Goal: Task Accomplishment & Management: Use online tool/utility

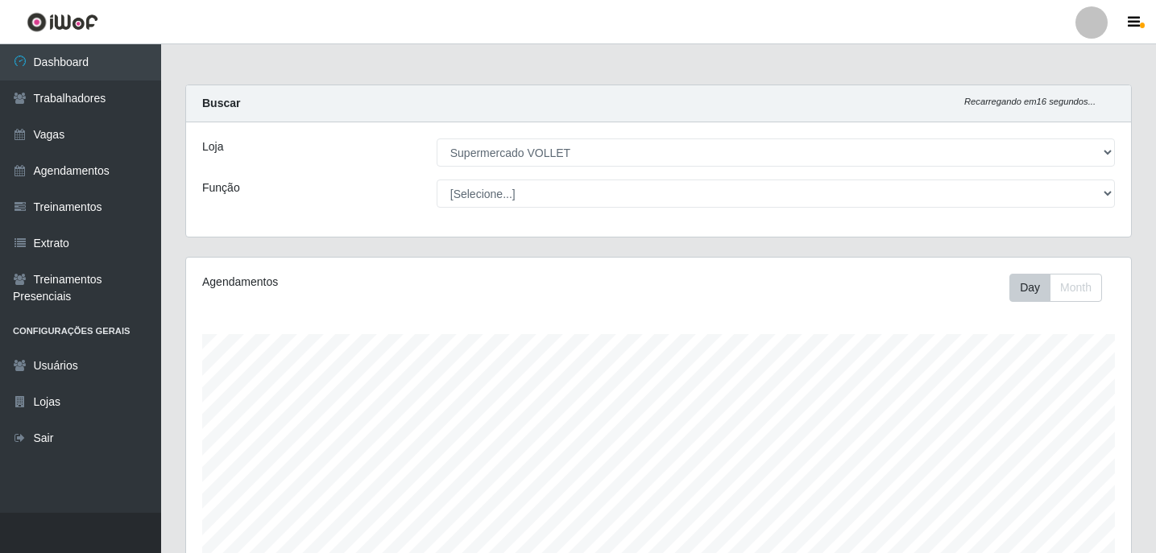
select select "72"
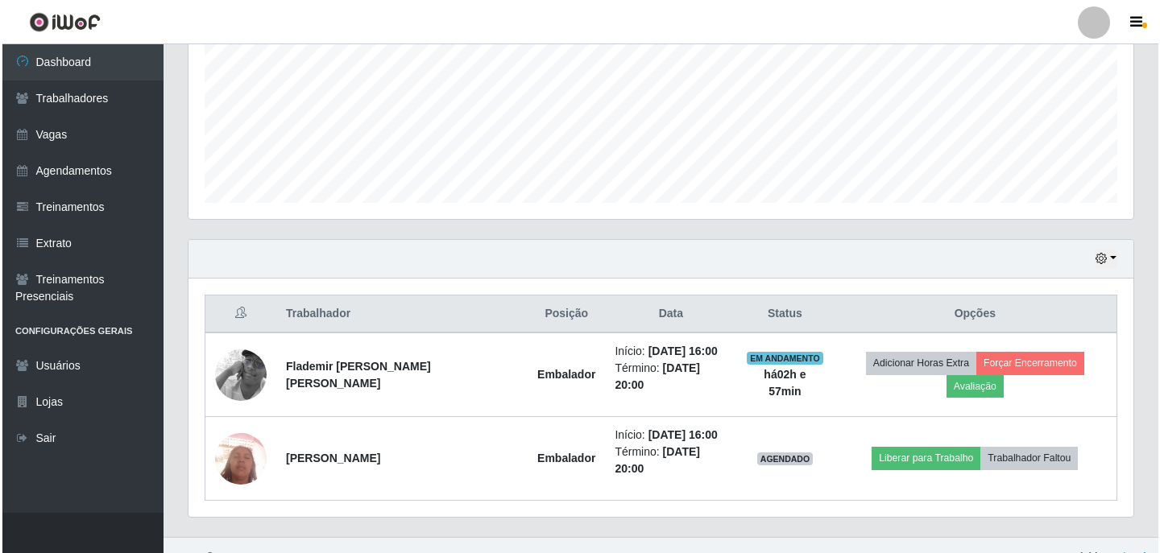
scroll to position [334, 945]
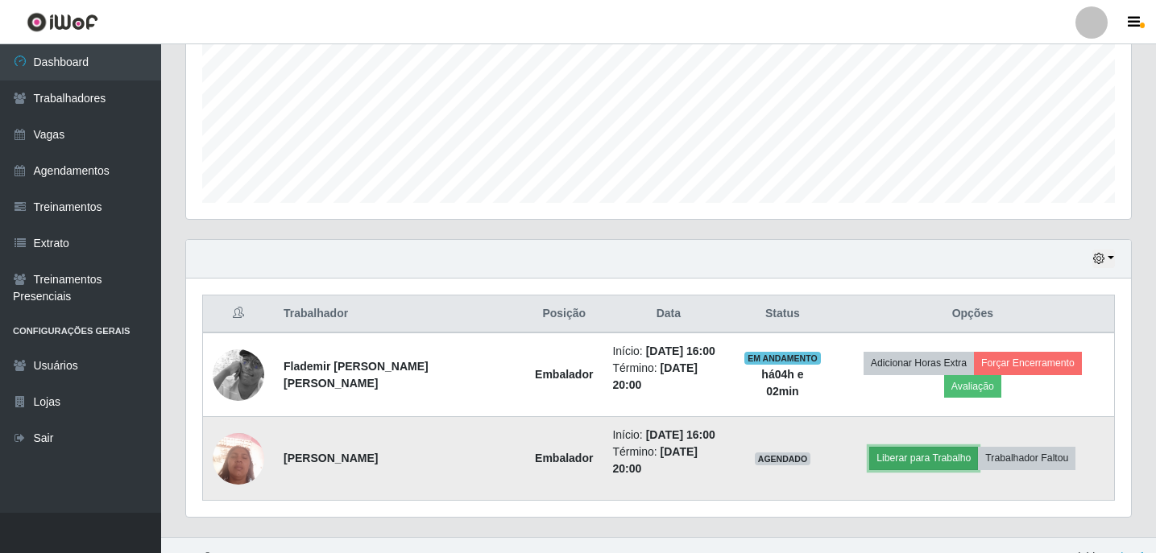
click at [900, 447] on button "Liberar para Trabalho" at bounding box center [923, 458] width 109 height 23
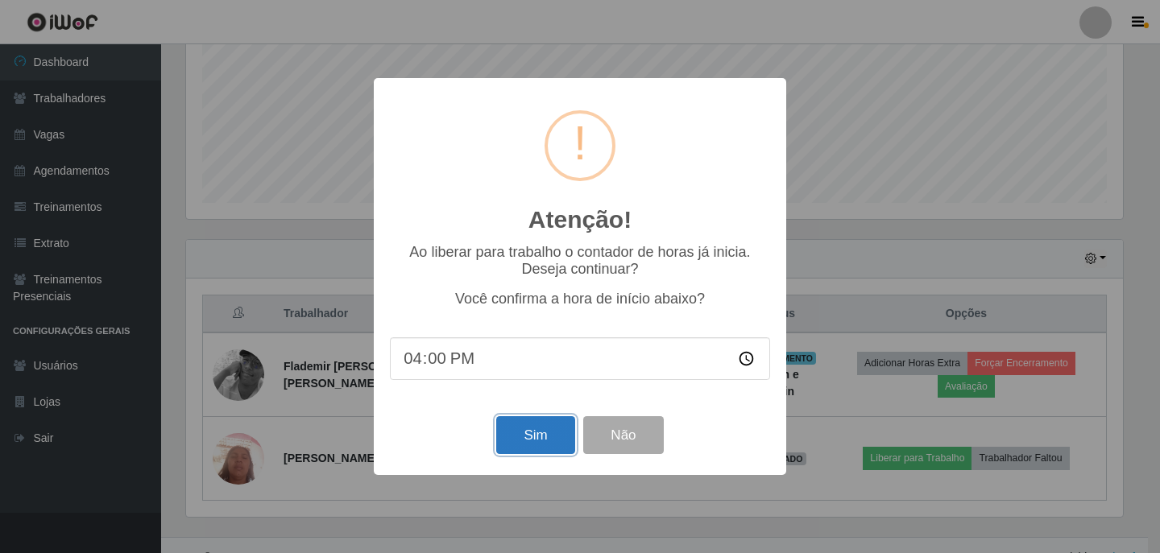
click at [540, 435] on button "Sim" at bounding box center [535, 435] width 78 height 38
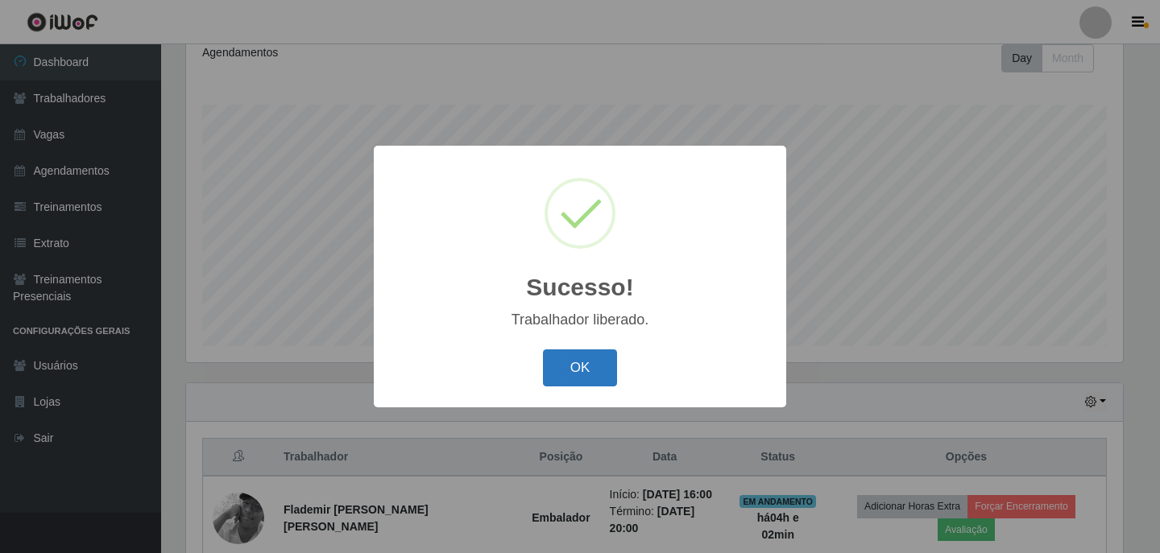
click at [586, 367] on button "OK" at bounding box center [580, 369] width 75 height 38
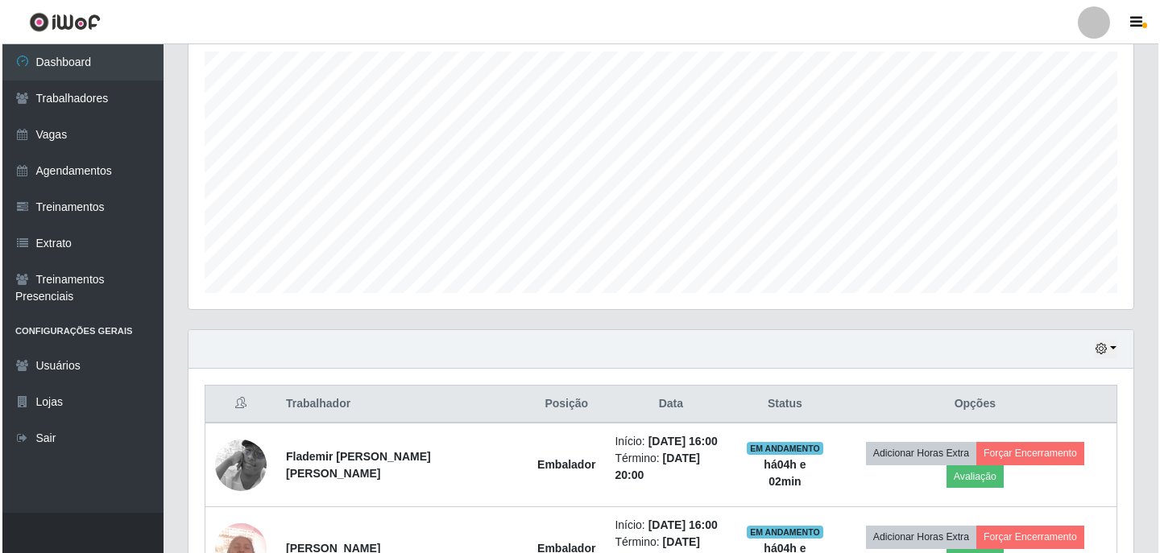
scroll to position [373, 0]
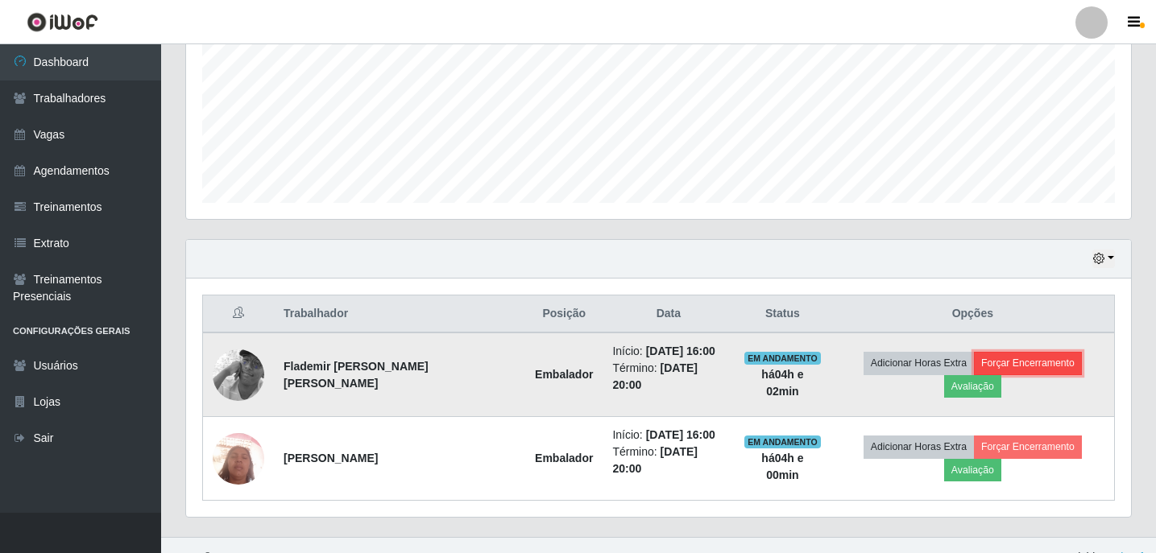
click at [974, 366] on button "Forçar Encerramento" at bounding box center [1028, 363] width 108 height 23
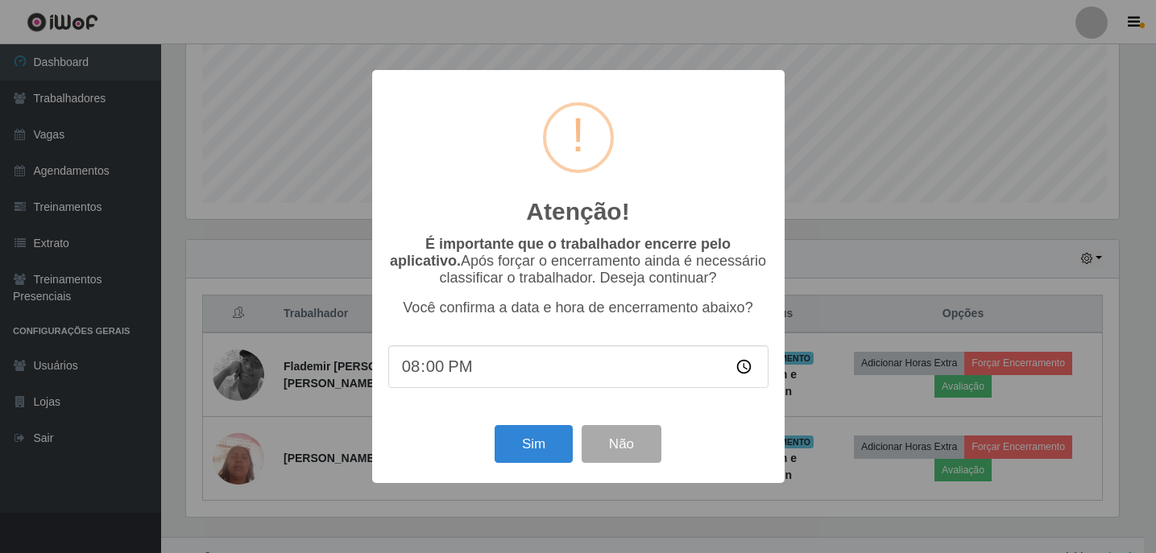
scroll to position [334, 937]
click at [549, 452] on button "Sim" at bounding box center [535, 444] width 78 height 38
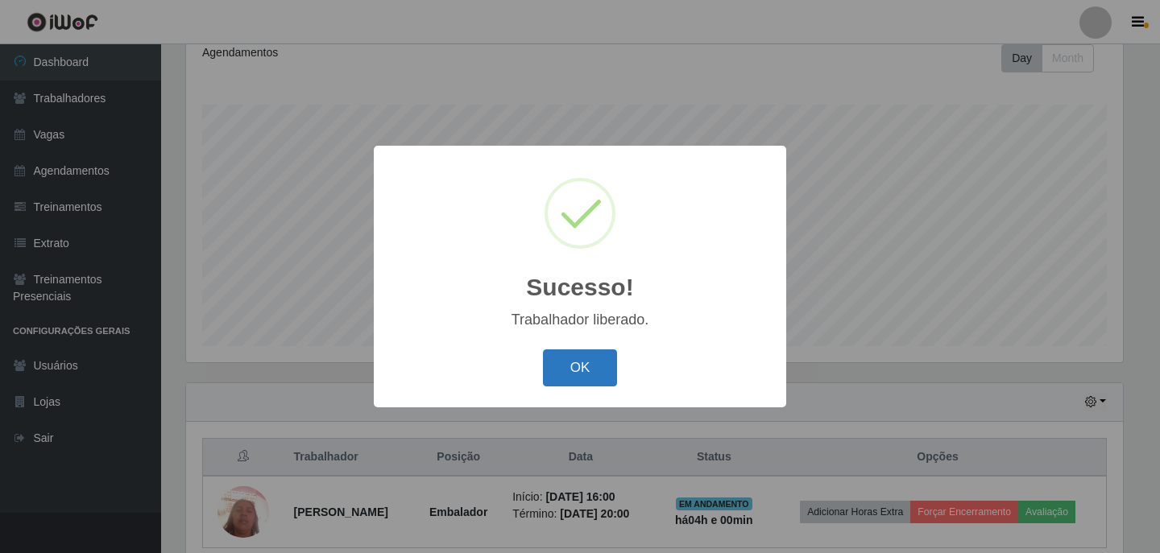
click at [593, 364] on button "OK" at bounding box center [580, 369] width 75 height 38
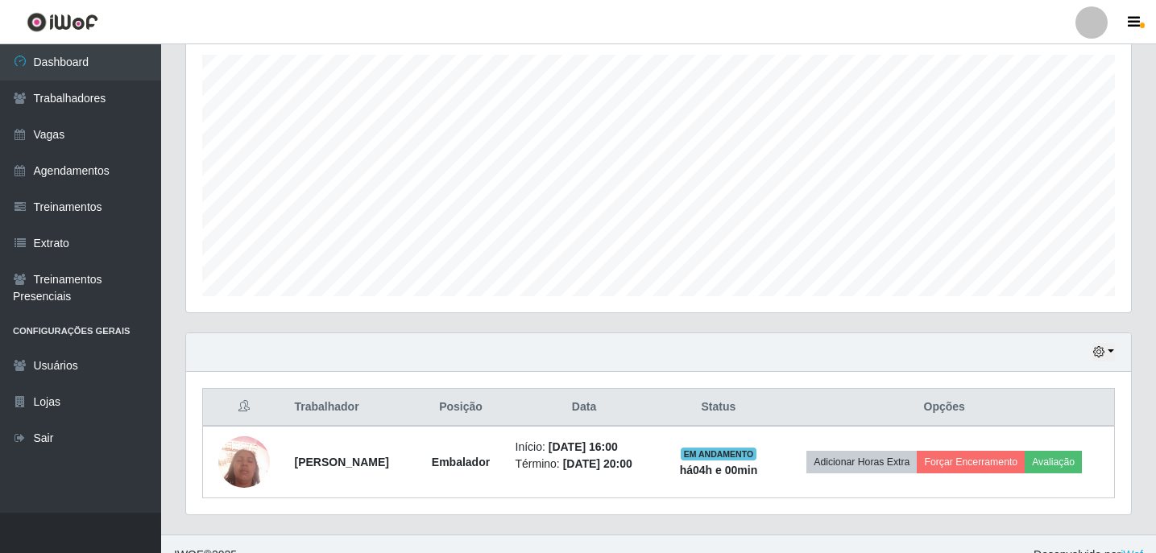
scroll to position [301, 0]
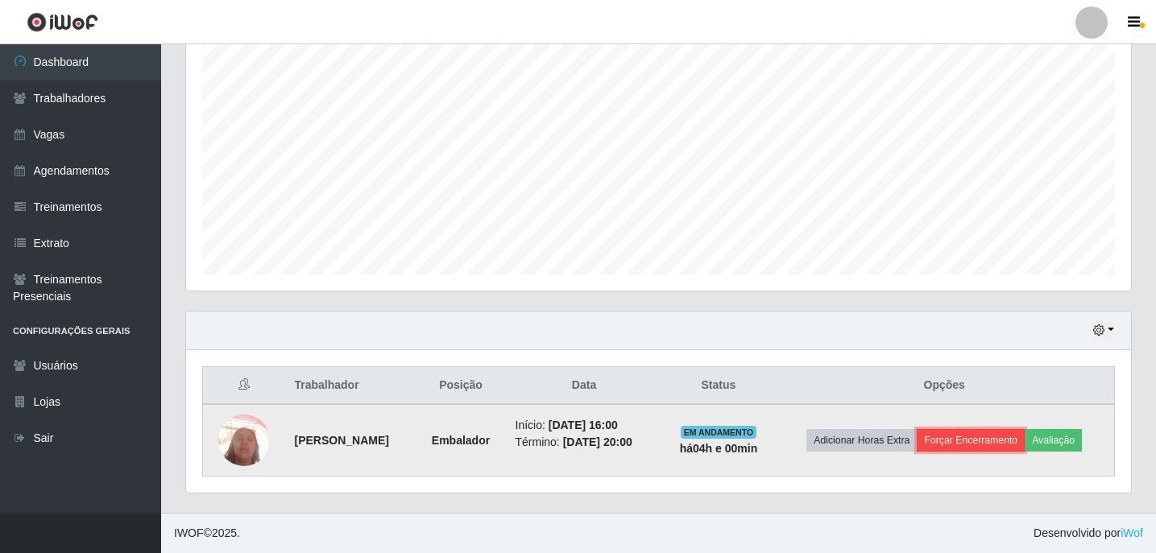
click at [950, 429] on button "Forçar Encerramento" at bounding box center [971, 440] width 108 height 23
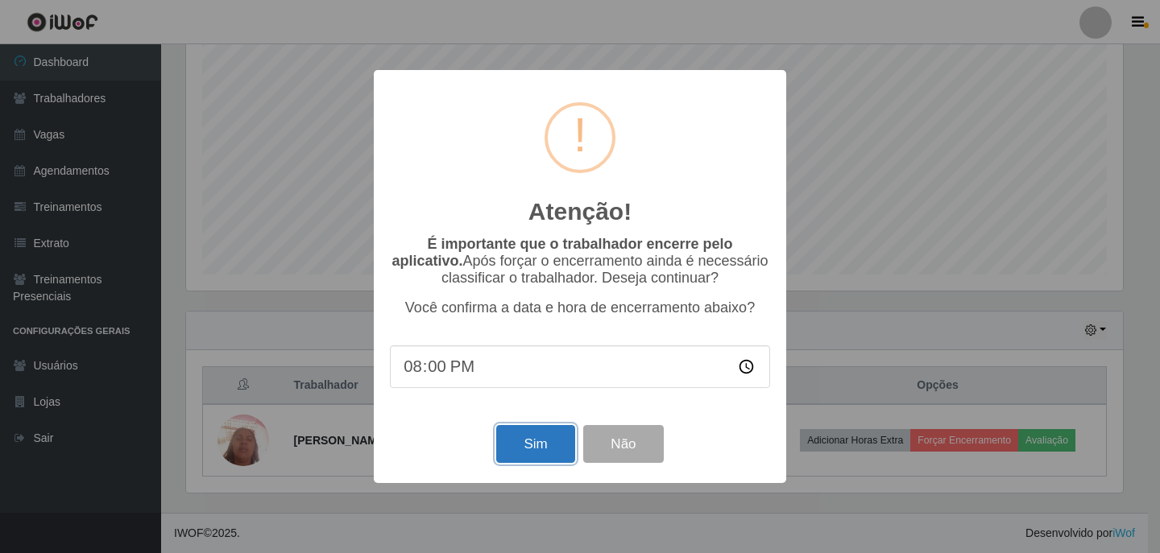
click at [546, 443] on button "Sim" at bounding box center [535, 444] width 78 height 38
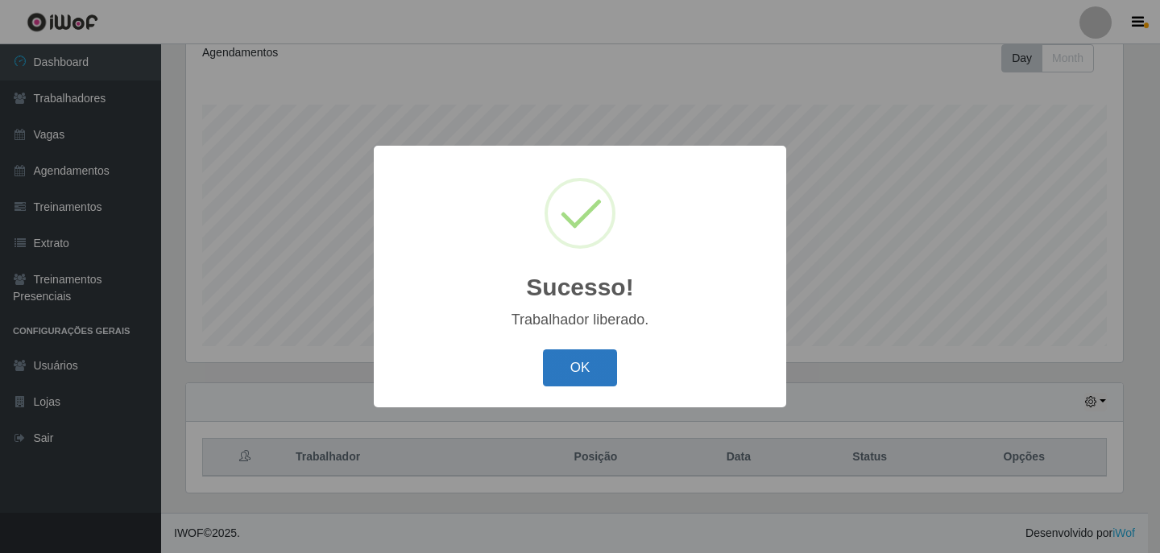
click at [574, 364] on button "OK" at bounding box center [580, 369] width 75 height 38
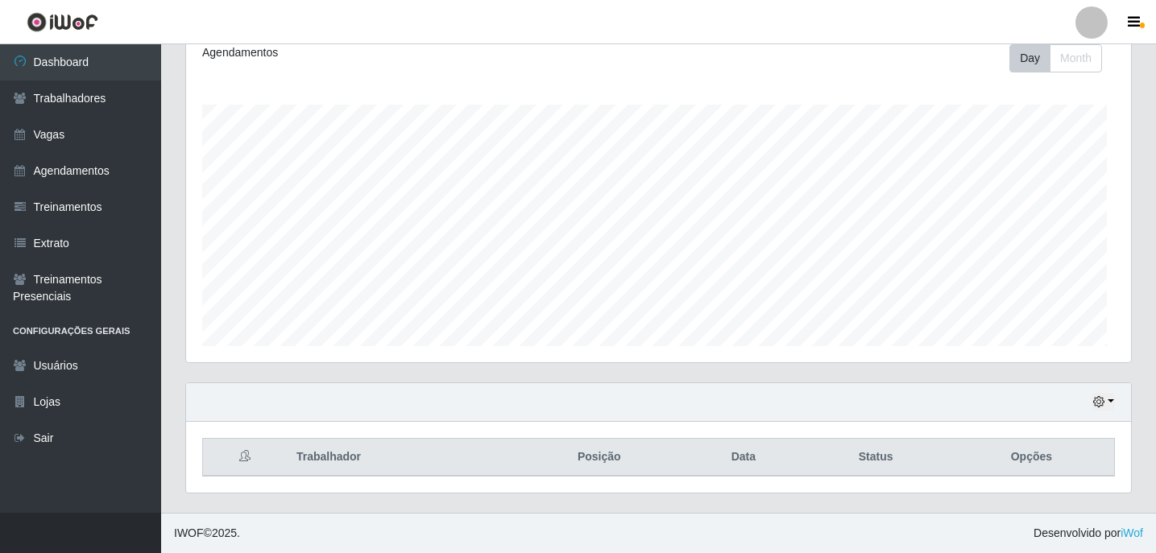
scroll to position [334, 945]
